Goal: Complete application form

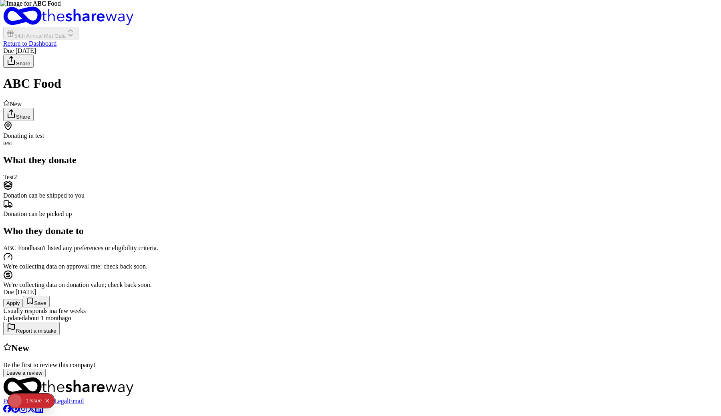
click at [23, 299] on button "Apply" at bounding box center [13, 303] width 20 height 8
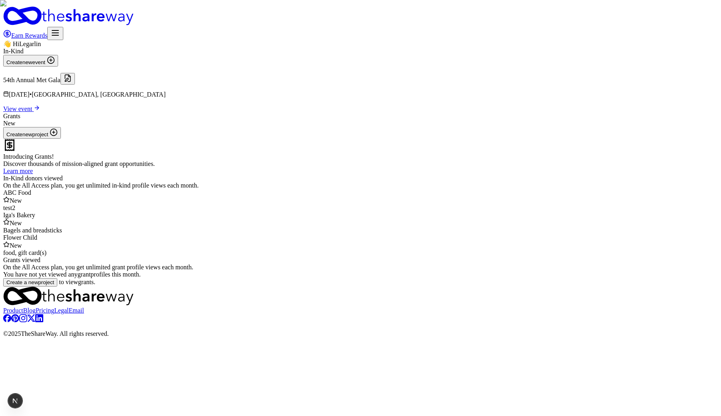
click at [75, 85] on button at bounding box center [68, 79] width 14 height 12
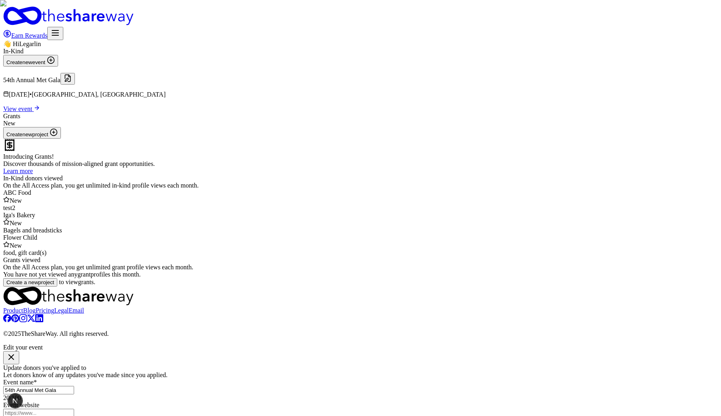
scroll to position [8, 0]
click at [467, 344] on div "Edit your event" at bounding box center [360, 354] width 715 height 20
click at [16, 352] on icon "button" at bounding box center [11, 357] width 10 height 10
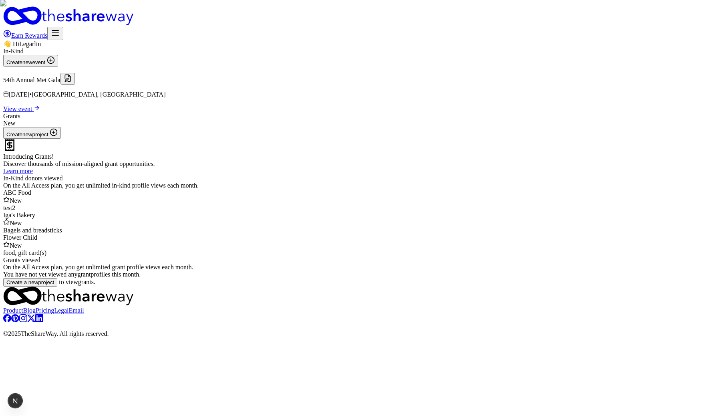
click at [224, 196] on div "ABC Food" at bounding box center [360, 192] width 715 height 7
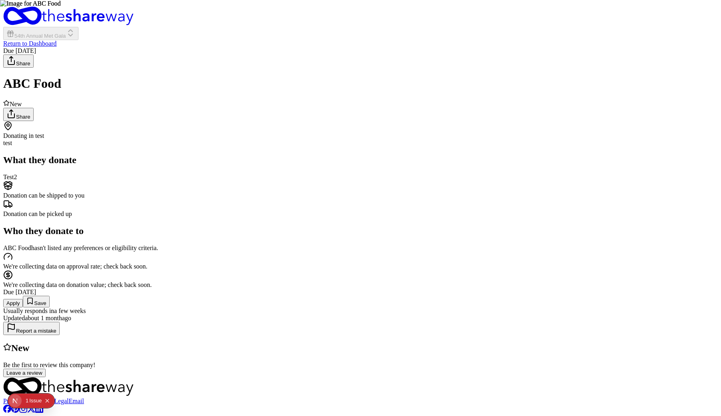
click at [23, 299] on button "Apply" at bounding box center [13, 303] width 20 height 8
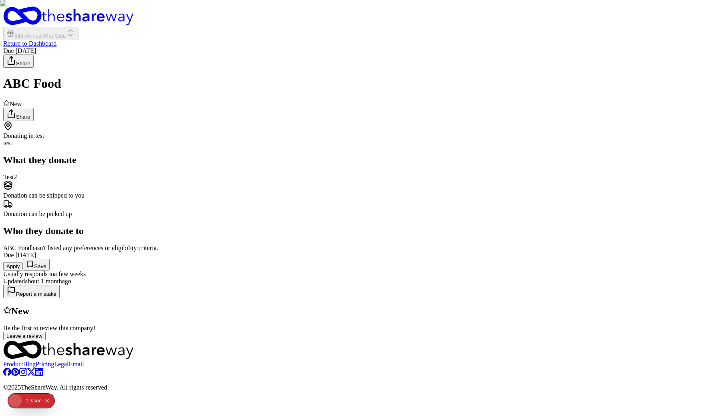
click at [23, 271] on button "Apply" at bounding box center [13, 266] width 20 height 8
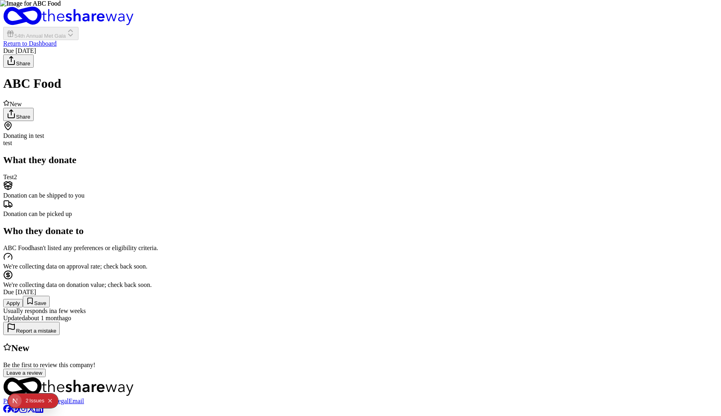
click at [14, 399] on icon "Open Next.js Dev Tools" at bounding box center [15, 401] width 4 height 6
click at [53, 333] on div "Issues 2" at bounding box center [58, 332] width 94 height 14
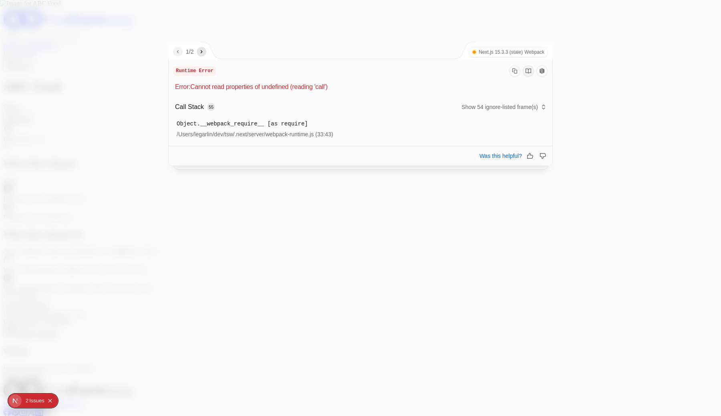
click at [595, 54] on div at bounding box center [360, 208] width 721 height 416
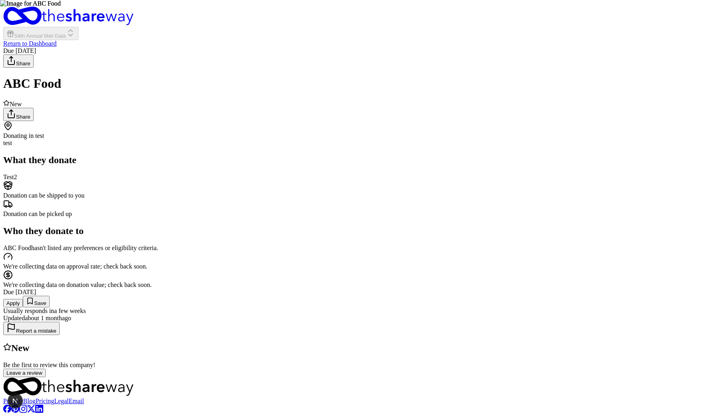
click at [496, 289] on div "Due [DATE] Apply Save Usually responds in a few weeks" at bounding box center [360, 302] width 715 height 26
click at [23, 299] on button "Apply" at bounding box center [13, 303] width 20 height 8
click at [23, 302] on button "Apply" at bounding box center [13, 303] width 20 height 8
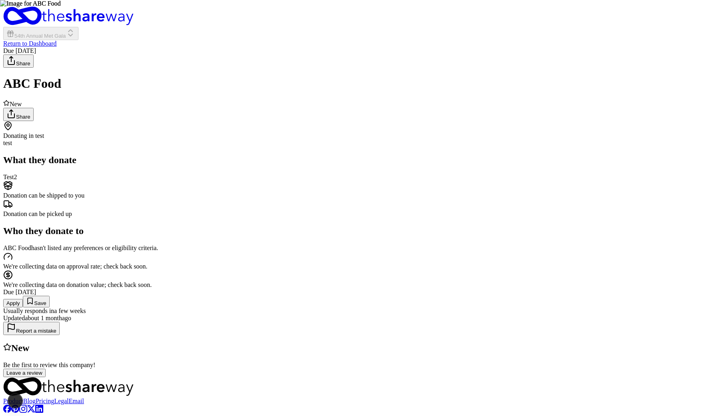
click at [23, 299] on button "Apply" at bounding box center [13, 303] width 20 height 8
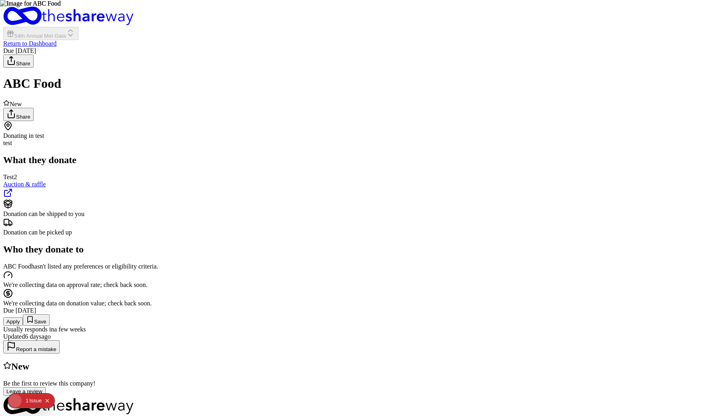
click at [23, 317] on button "Apply" at bounding box center [13, 321] width 20 height 8
